Goal: Information Seeking & Learning: Find specific page/section

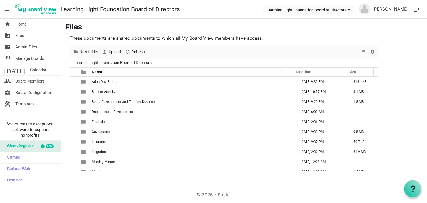
click at [357, 26] on h3 "Files" at bounding box center [244, 27] width 357 height 9
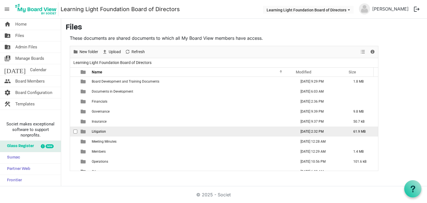
scroll to position [46, 0]
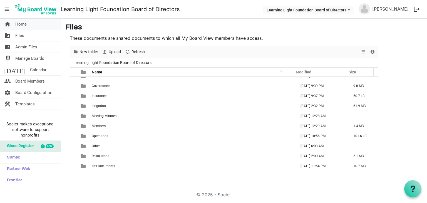
click at [46, 26] on link "home Home" at bounding box center [30, 24] width 61 height 11
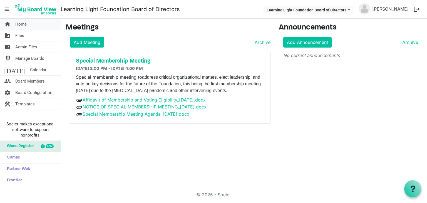
click at [14, 28] on link "home Home" at bounding box center [30, 24] width 61 height 11
click at [30, 70] on span "Calendar" at bounding box center [38, 69] width 16 height 11
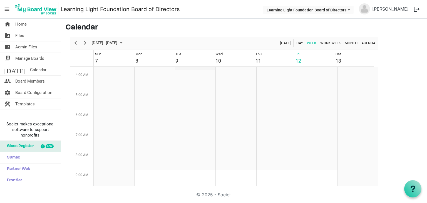
scroll to position [41, 0]
click at [44, 27] on link "home Home" at bounding box center [30, 24] width 61 height 11
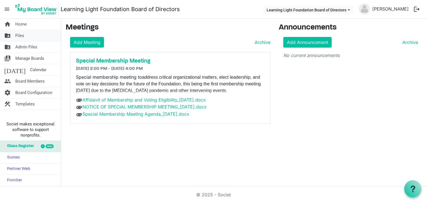
click at [29, 36] on link "folder_shared Files" at bounding box center [30, 35] width 61 height 11
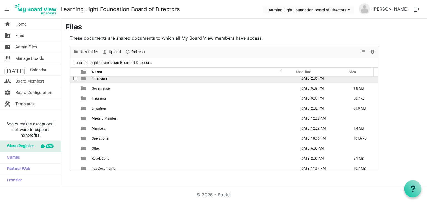
scroll to position [46, 0]
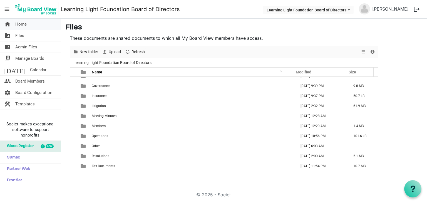
click at [41, 23] on link "home Home" at bounding box center [30, 24] width 61 height 11
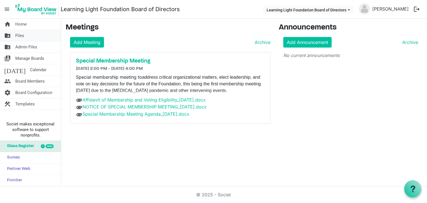
click at [24, 34] on link "folder_shared Files" at bounding box center [30, 35] width 61 height 11
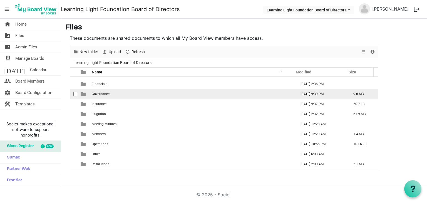
scroll to position [46, 0]
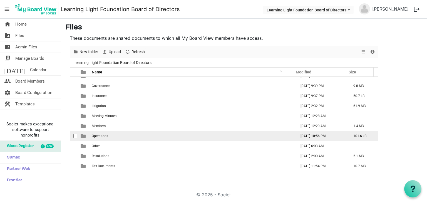
click at [125, 136] on td "Operations" at bounding box center [192, 136] width 204 height 10
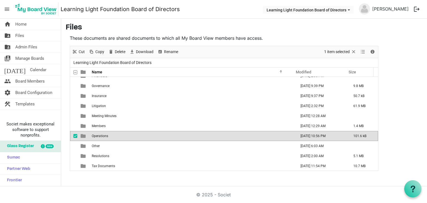
click at [125, 136] on td "Operations" at bounding box center [192, 136] width 204 height 10
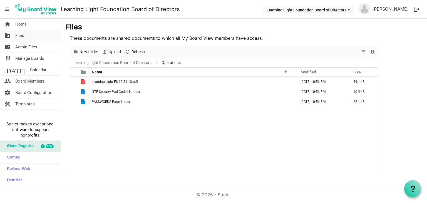
click at [31, 37] on link "folder_shared Files" at bounding box center [30, 35] width 61 height 11
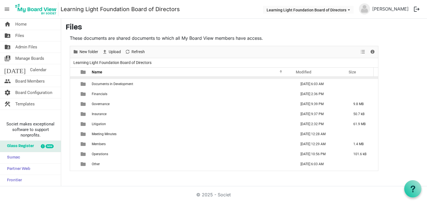
scroll to position [46, 0]
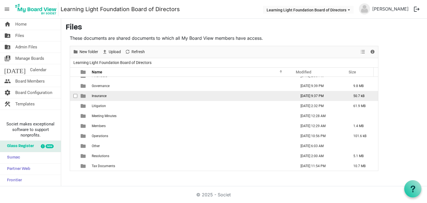
click at [116, 93] on td "Insurance" at bounding box center [192, 96] width 204 height 10
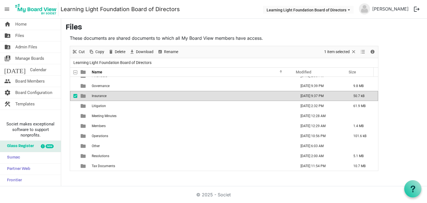
click at [116, 93] on td "Insurance" at bounding box center [192, 96] width 204 height 10
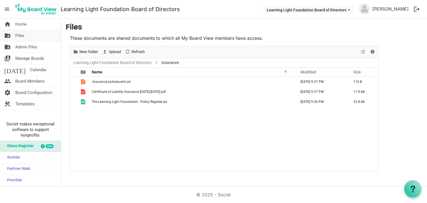
click at [37, 35] on link "folder_shared Files" at bounding box center [30, 35] width 61 height 11
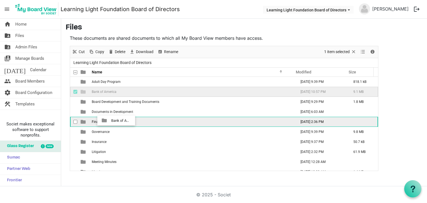
drag, startPoint x: 108, startPoint y: 94, endPoint x: 109, endPoint y: 120, distance: 26.7
click at [109, 120] on tbody "Adult Day Program August 19, 2025 9:39 PM 818.1 kB Bank of America August 19, 2…" at bounding box center [224, 147] width 308 height 140
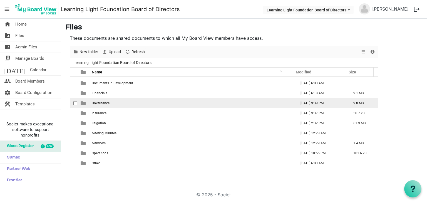
scroll to position [28, 0]
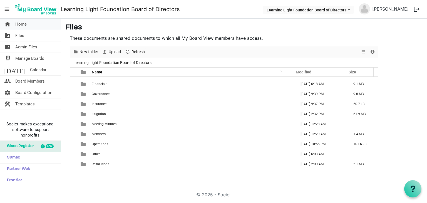
click at [31, 26] on link "home Home" at bounding box center [30, 24] width 61 height 11
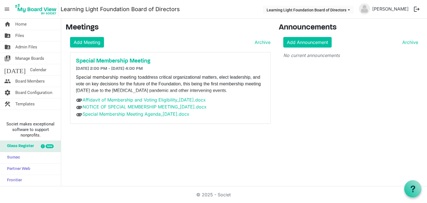
click at [224, 136] on div "home Home folder_shared Files folder_shared Admin Files switch_account Manage B…" at bounding box center [213, 103] width 427 height 168
click at [31, 24] on link "home Home" at bounding box center [30, 24] width 61 height 11
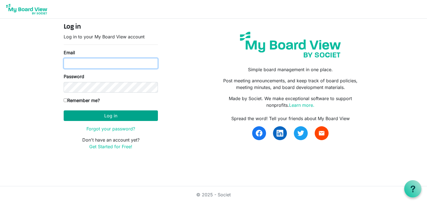
type input "[EMAIL_ADDRESS][DOMAIN_NAME]"
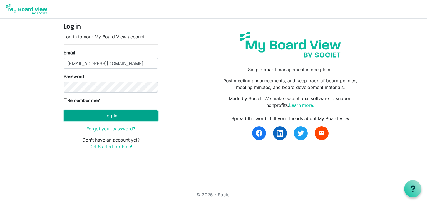
click at [100, 117] on button "Log in" at bounding box center [111, 115] width 94 height 11
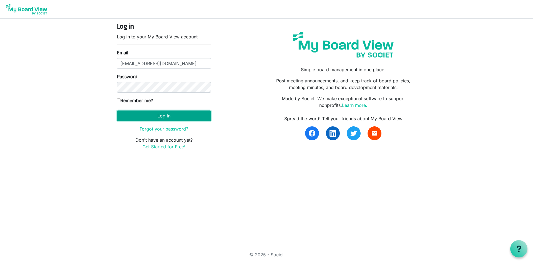
click at [150, 117] on button "Log in" at bounding box center [164, 115] width 94 height 11
type input "kcramlearninglightfoundation@gmail.com"
click at [163, 115] on button "Log in" at bounding box center [164, 115] width 94 height 11
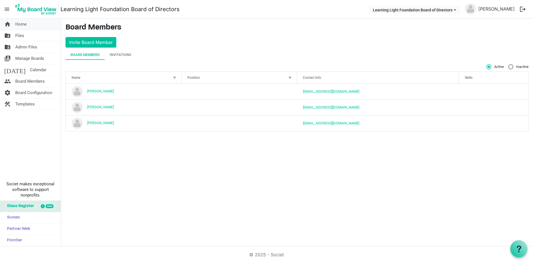
click at [35, 24] on link "home Home" at bounding box center [30, 24] width 61 height 11
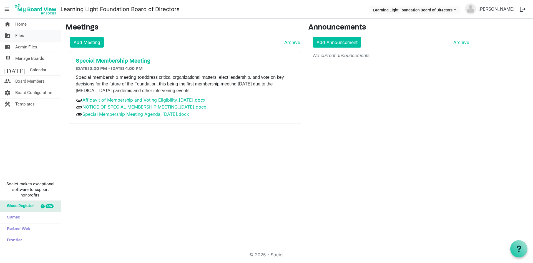
click at [32, 38] on link "folder_shared Files" at bounding box center [30, 35] width 61 height 11
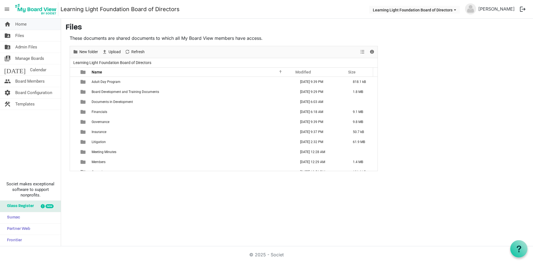
click at [51, 26] on link "home Home" at bounding box center [30, 24] width 61 height 11
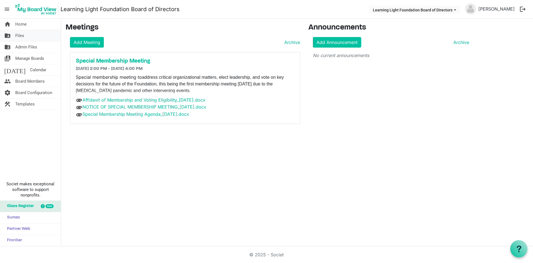
click at [52, 40] on link "folder_shared Files" at bounding box center [30, 35] width 61 height 11
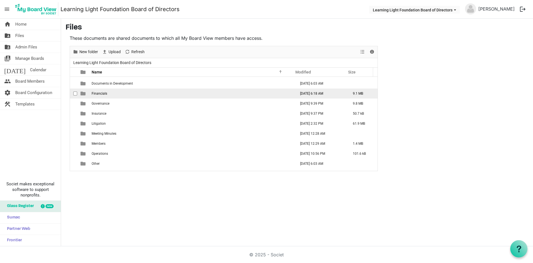
scroll to position [36, 0]
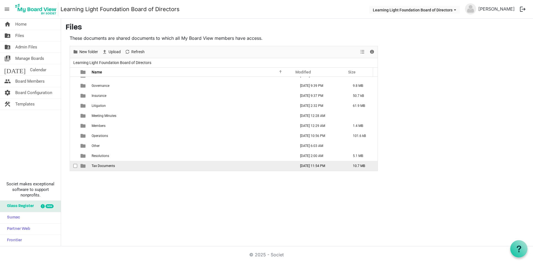
click at [101, 165] on span "Tax Documents" at bounding box center [103, 166] width 23 height 4
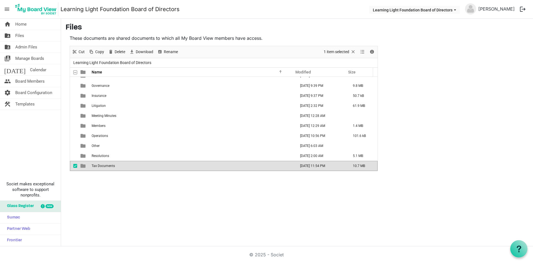
click at [101, 165] on span "Tax Documents" at bounding box center [103, 166] width 23 height 4
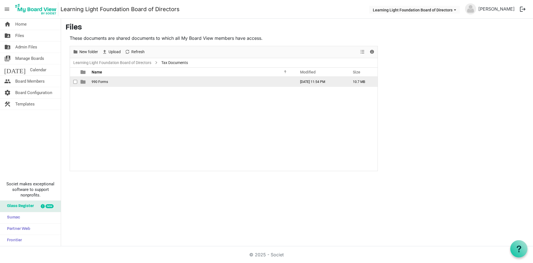
click at [98, 84] on td "990 Forms" at bounding box center [192, 82] width 204 height 10
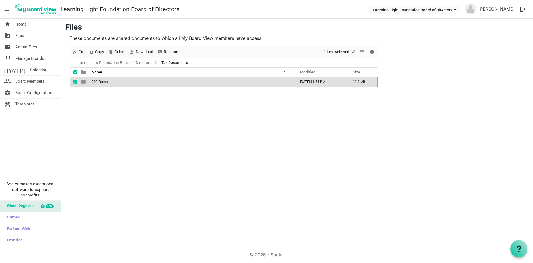
click at [98, 84] on td "990 Forms" at bounding box center [192, 82] width 204 height 10
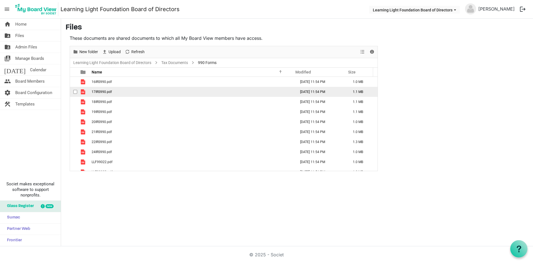
click at [23, 28] on span "Home" at bounding box center [20, 24] width 11 height 11
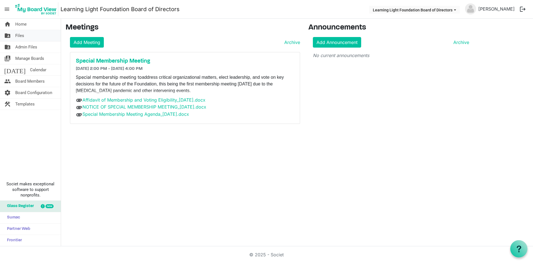
click at [34, 36] on link "folder_shared Files" at bounding box center [30, 35] width 61 height 11
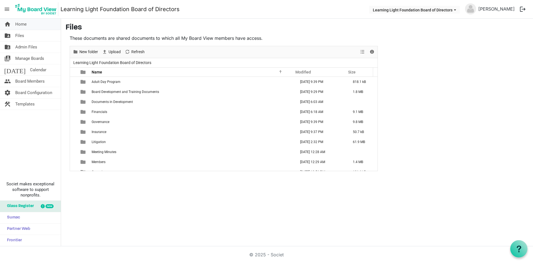
click at [36, 25] on link "home Home" at bounding box center [30, 24] width 61 height 11
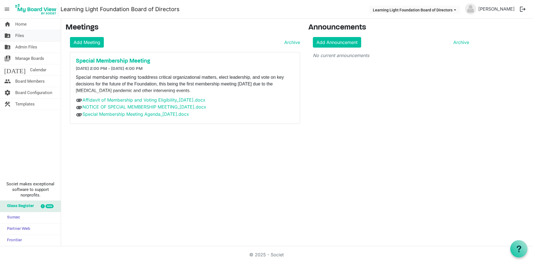
click at [36, 36] on link "folder_shared Files" at bounding box center [30, 35] width 61 height 11
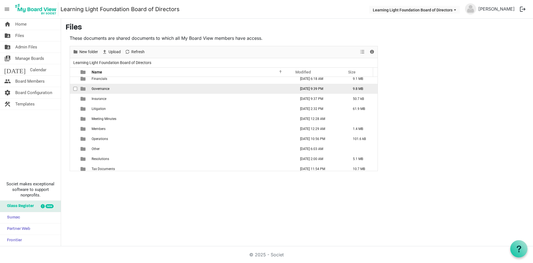
scroll to position [36, 0]
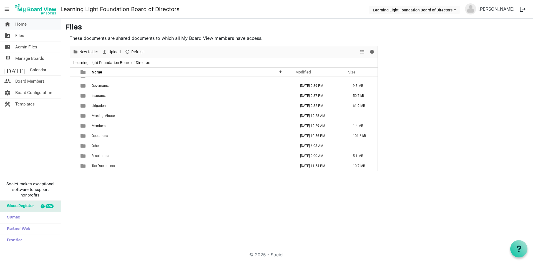
click at [39, 26] on link "home Home" at bounding box center [30, 24] width 61 height 11
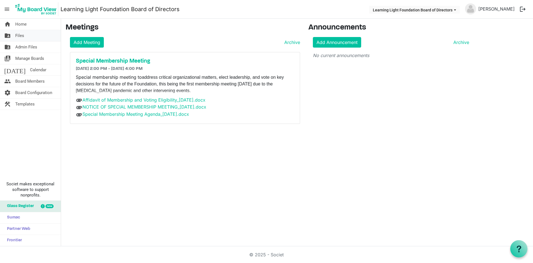
click at [43, 38] on link "folder_shared Files" at bounding box center [30, 35] width 61 height 11
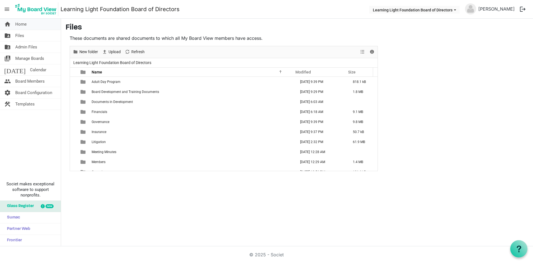
click at [28, 26] on link "home Home" at bounding box center [30, 24] width 61 height 11
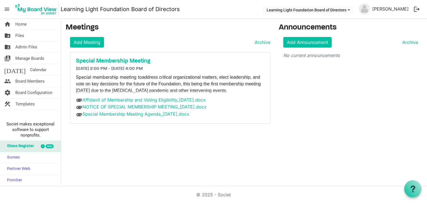
click at [49, 79] on link "people Board Members" at bounding box center [30, 81] width 61 height 11
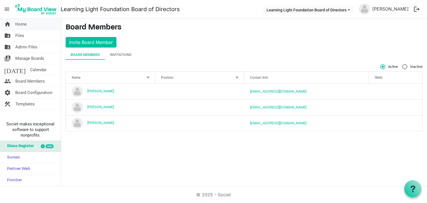
click at [39, 22] on link "home Home" at bounding box center [30, 24] width 61 height 11
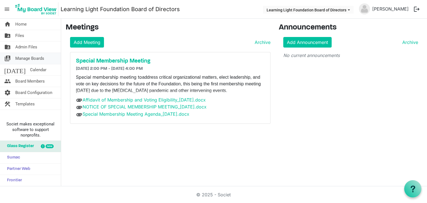
click at [51, 56] on link "switch_account Manage Boards" at bounding box center [30, 58] width 61 height 11
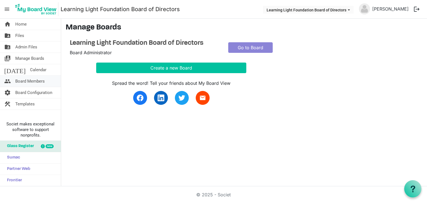
click at [32, 82] on span "Board Members" at bounding box center [29, 81] width 29 height 11
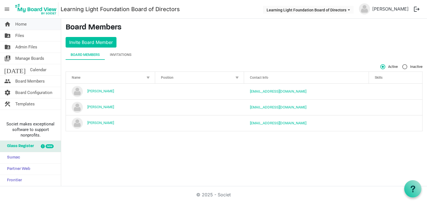
click at [31, 23] on link "home Home" at bounding box center [30, 24] width 61 height 11
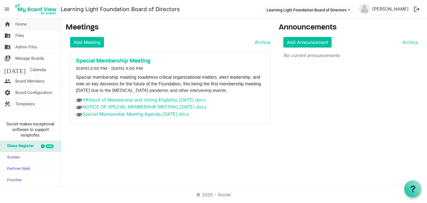
click at [43, 24] on link "home Home" at bounding box center [30, 24] width 61 height 11
click at [30, 74] on span "Calendar" at bounding box center [38, 69] width 16 height 11
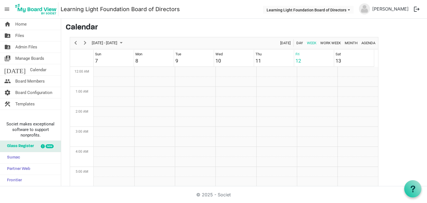
scroll to position [180, 0]
click at [19, 33] on span "Files" at bounding box center [19, 35] width 9 height 11
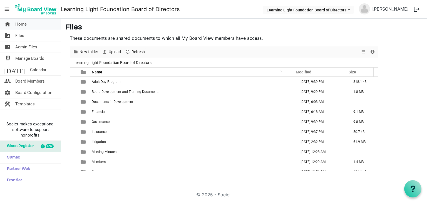
click at [38, 26] on link "home Home" at bounding box center [30, 24] width 61 height 11
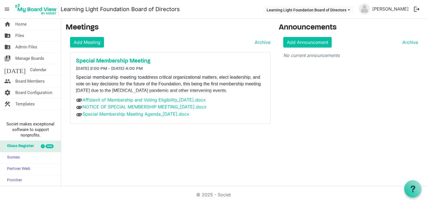
click at [334, 89] on div "Announcements Add Announcement Archive No current announcements" at bounding box center [350, 75] width 152 height 105
click at [22, 24] on span "Home" at bounding box center [20, 24] width 11 height 11
click at [37, 69] on link "[DATE] Calendar" at bounding box center [30, 69] width 61 height 11
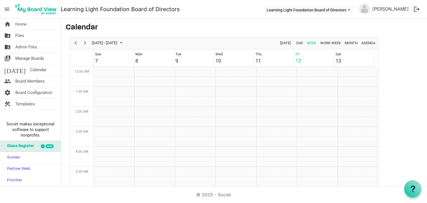
scroll to position [180, 0]
click at [32, 25] on link "home Home" at bounding box center [30, 24] width 61 height 11
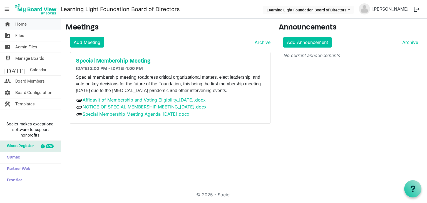
click at [21, 23] on span "Home" at bounding box center [20, 24] width 11 height 11
click at [27, 24] on link "home Home" at bounding box center [30, 24] width 61 height 11
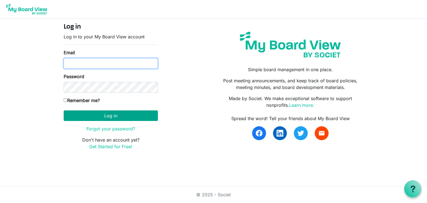
type input "[EMAIL_ADDRESS][DOMAIN_NAME]"
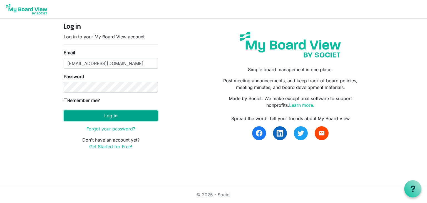
click at [81, 115] on button "Log in" at bounding box center [111, 115] width 94 height 11
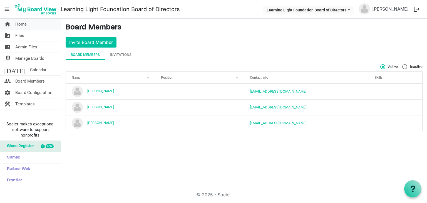
click at [36, 25] on link "home Home" at bounding box center [30, 24] width 61 height 11
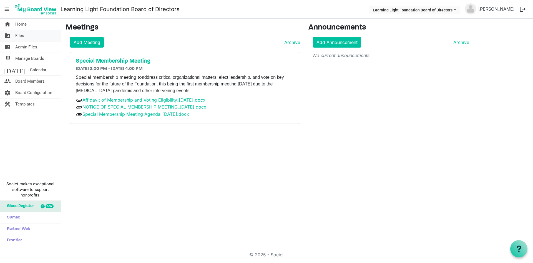
click at [20, 36] on span "Files" at bounding box center [19, 35] width 9 height 11
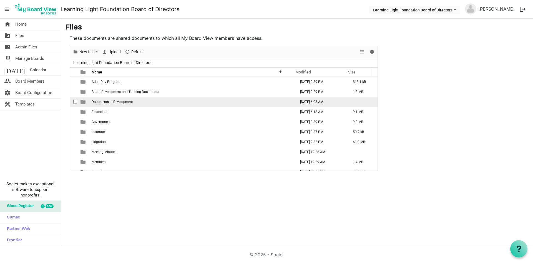
scroll to position [36, 0]
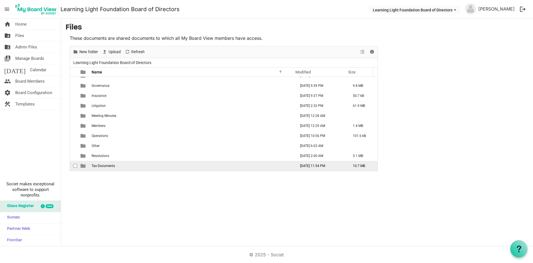
click at [105, 165] on span "Tax Documents" at bounding box center [103, 166] width 23 height 4
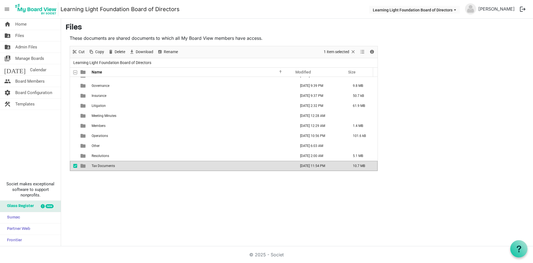
click at [105, 165] on span "Tax Documents" at bounding box center [103, 166] width 23 height 4
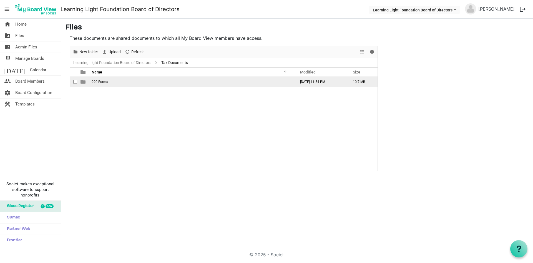
click at [101, 81] on span "990 Forms" at bounding box center [100, 82] width 16 height 4
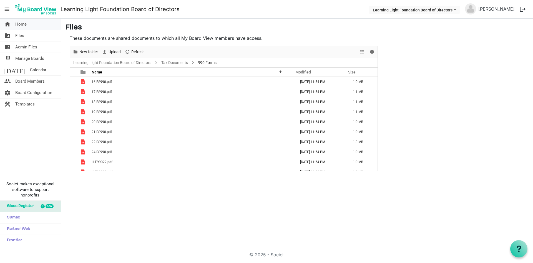
click at [37, 24] on link "home Home" at bounding box center [30, 24] width 61 height 11
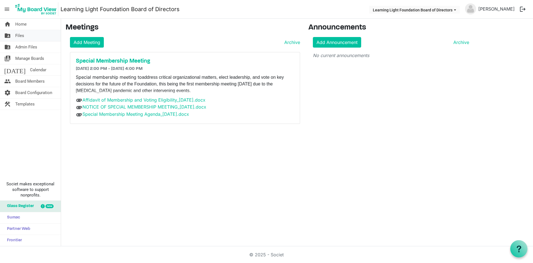
click at [34, 36] on link "folder_shared Files" at bounding box center [30, 35] width 61 height 11
